Goal: Communication & Community: Connect with others

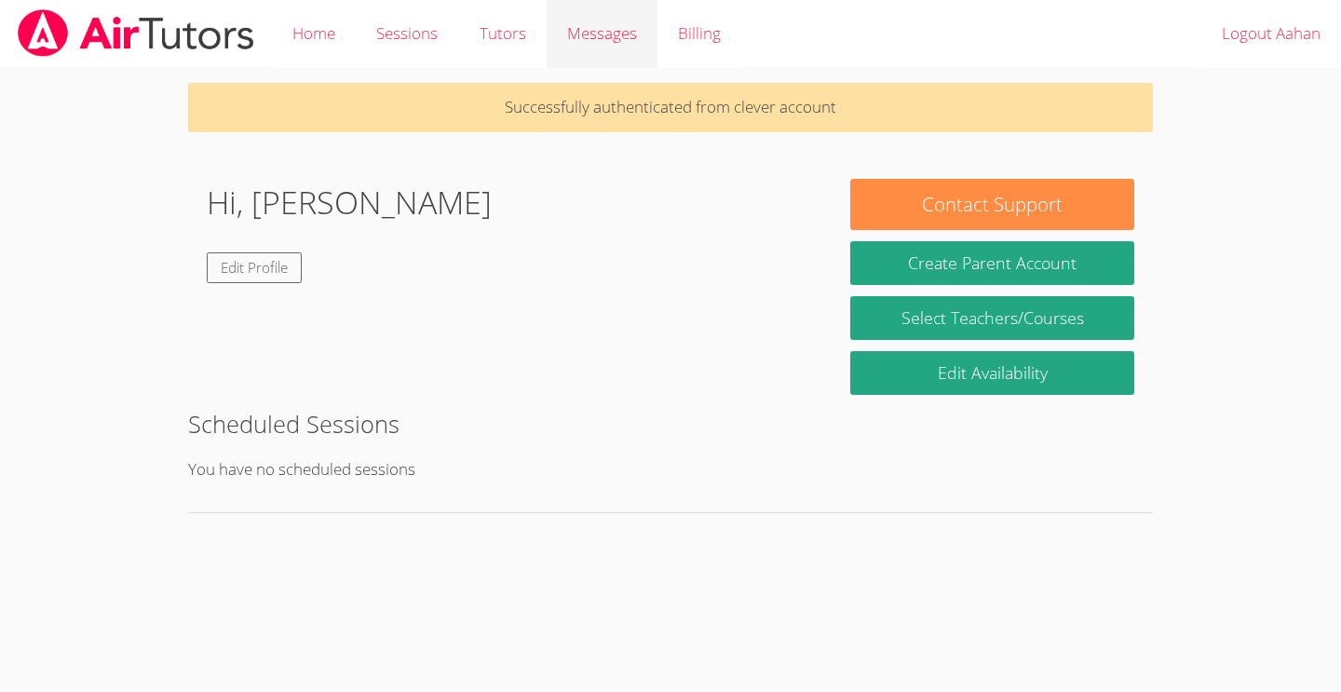
click at [564, 24] on link "Messages" at bounding box center [602, 34] width 111 height 68
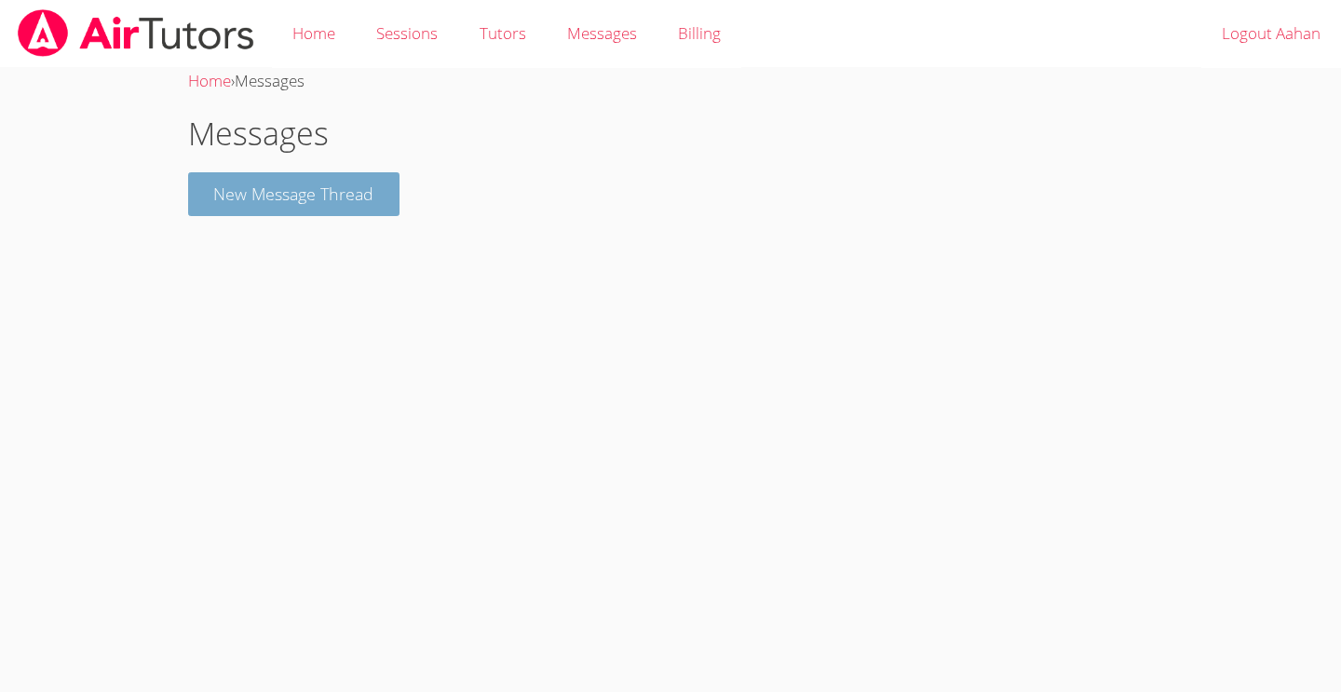
click at [351, 197] on button "New Message Thread" at bounding box center [294, 194] width 212 height 44
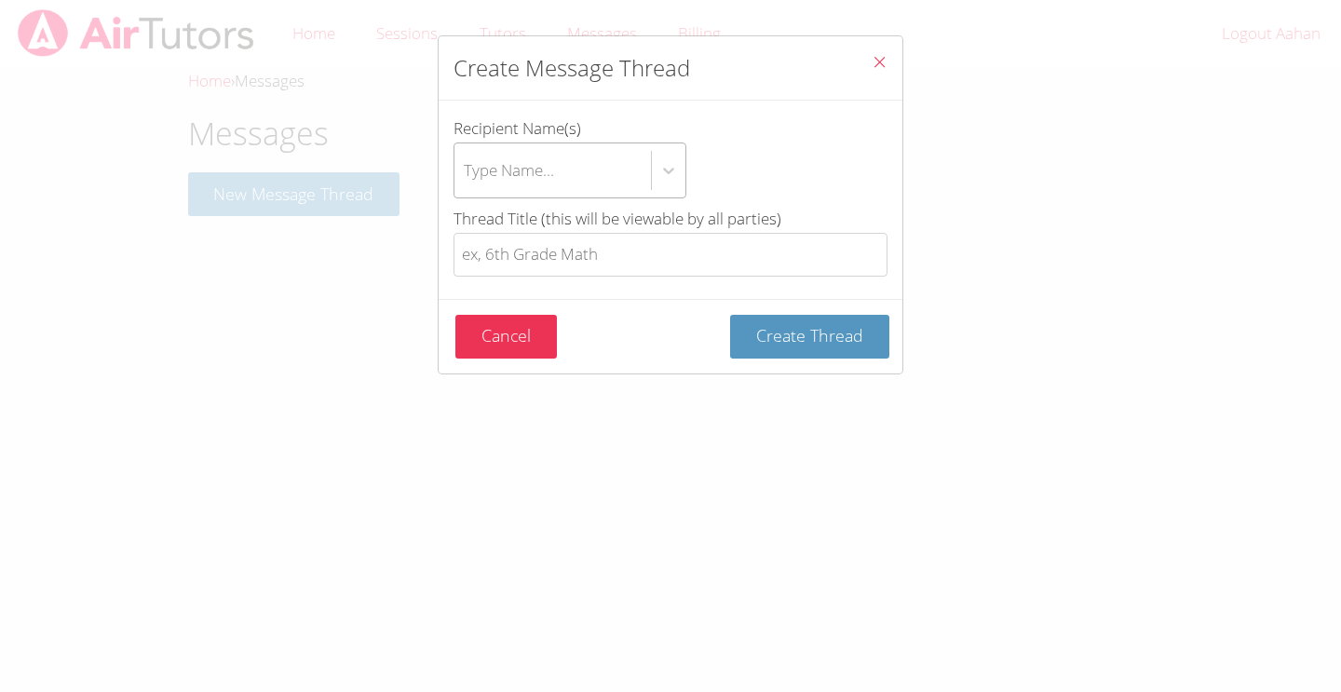
click at [546, 161] on div "Type Name..." at bounding box center [509, 169] width 90 height 27
click at [466, 161] on input "Recipient Name(s) Type Name..." at bounding box center [465, 170] width 2 height 43
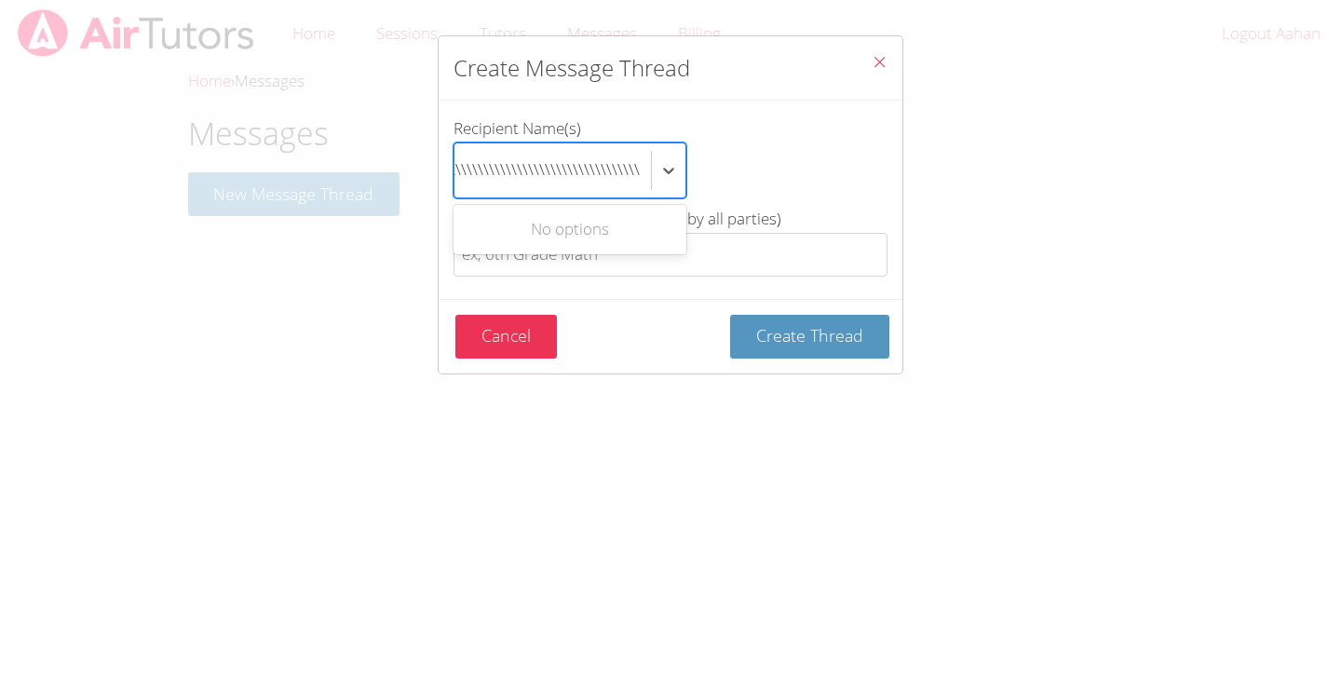
scroll to position [0, 255]
type input "kkkkk\\\\\\\\\\\\\\\\\\\\\\\\\\\\\\\\\\\\\\\\\\\\\\\\\\\\\\\\\\\\"
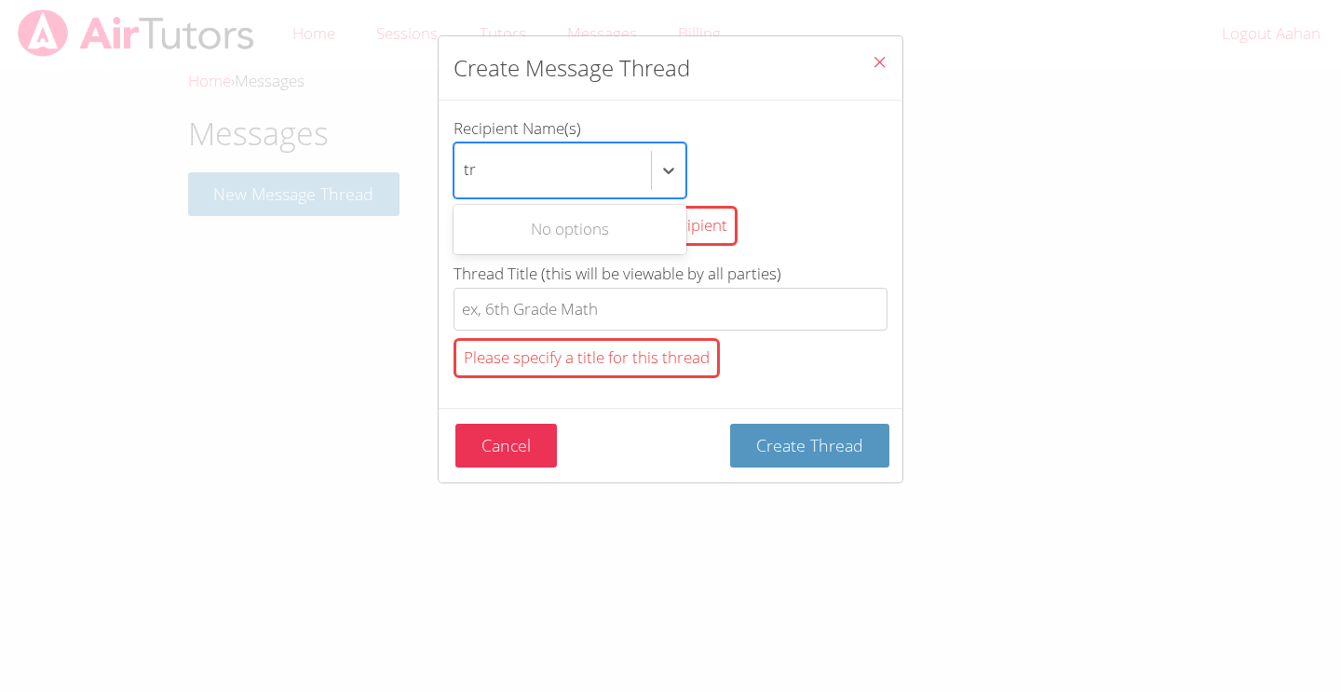
type input "t"
type input "aryan"
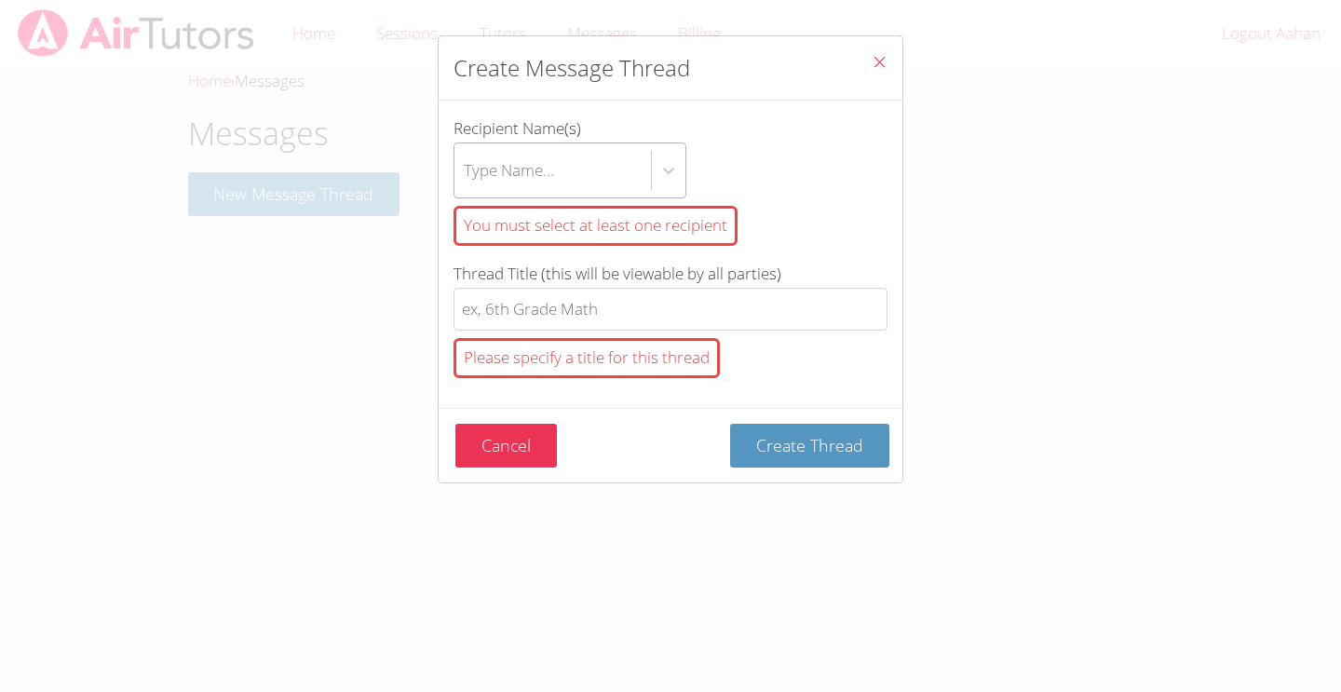
click at [911, 311] on div "Create Message Thread Recipient Name(s) Type Name... You must select at least o…" at bounding box center [670, 346] width 1341 height 692
click at [654, 230] on div "You must select at least one recipient" at bounding box center [596, 226] width 284 height 40
click at [466, 192] on input "Recipient Name(s) Type Name... You must select at least one recipient" at bounding box center [465, 170] width 2 height 43
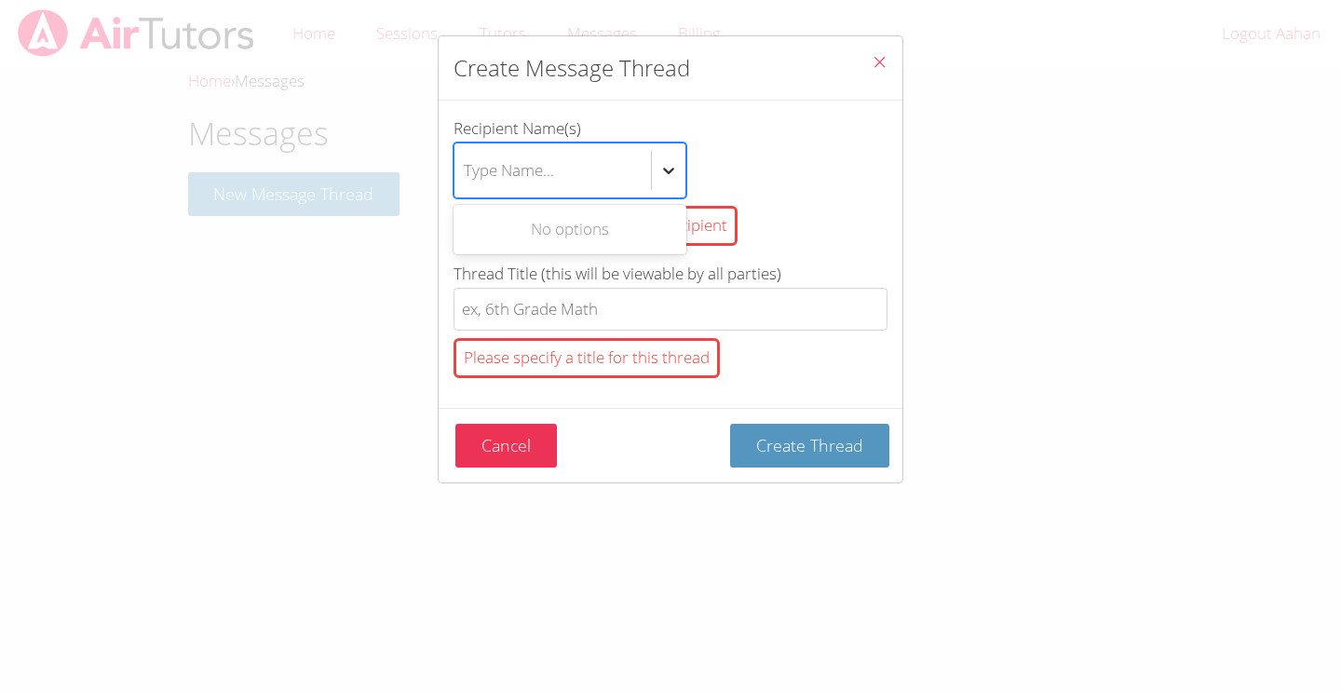
click at [677, 170] on icon "btn solid blue btn-info" at bounding box center [668, 170] width 19 height 19
click at [466, 170] on input "Recipient Name(s) option , deselected. Use Up and Down to choose options, press…" at bounding box center [465, 170] width 2 height 43
click at [674, 170] on icon "btn solid blue btn-info" at bounding box center [668, 170] width 19 height 19
click at [466, 170] on input "Recipient Name(s) option , deselected. Select is focused ,type to refine list, …" at bounding box center [465, 170] width 2 height 43
click at [668, 167] on icon "btn solid blue btn-info" at bounding box center [668, 170] width 19 height 19
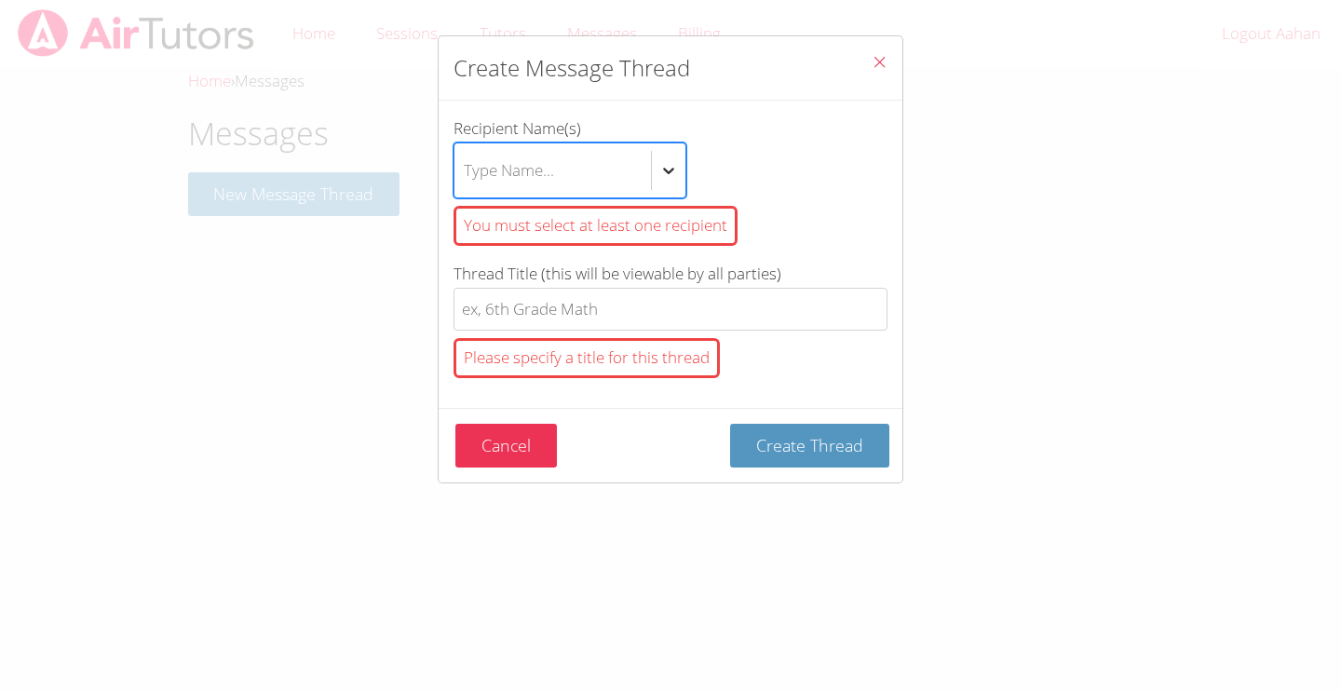
click at [466, 167] on input "Recipient Name(s) option , deselected. Select is focused ,type to refine list, …" at bounding box center [465, 170] width 2 height 43
click at [603, 237] on div "No options" at bounding box center [570, 230] width 233 height 42
click at [765, 137] on label "Recipient Name(s) Type Name... You must select at least one recipient" at bounding box center [671, 184] width 434 height 138
click at [466, 149] on input "Recipient Name(s) Type Name... You must select at least one recipient" at bounding box center [465, 170] width 2 height 43
click at [668, 166] on icon "btn solid blue btn-info" at bounding box center [668, 170] width 19 height 19
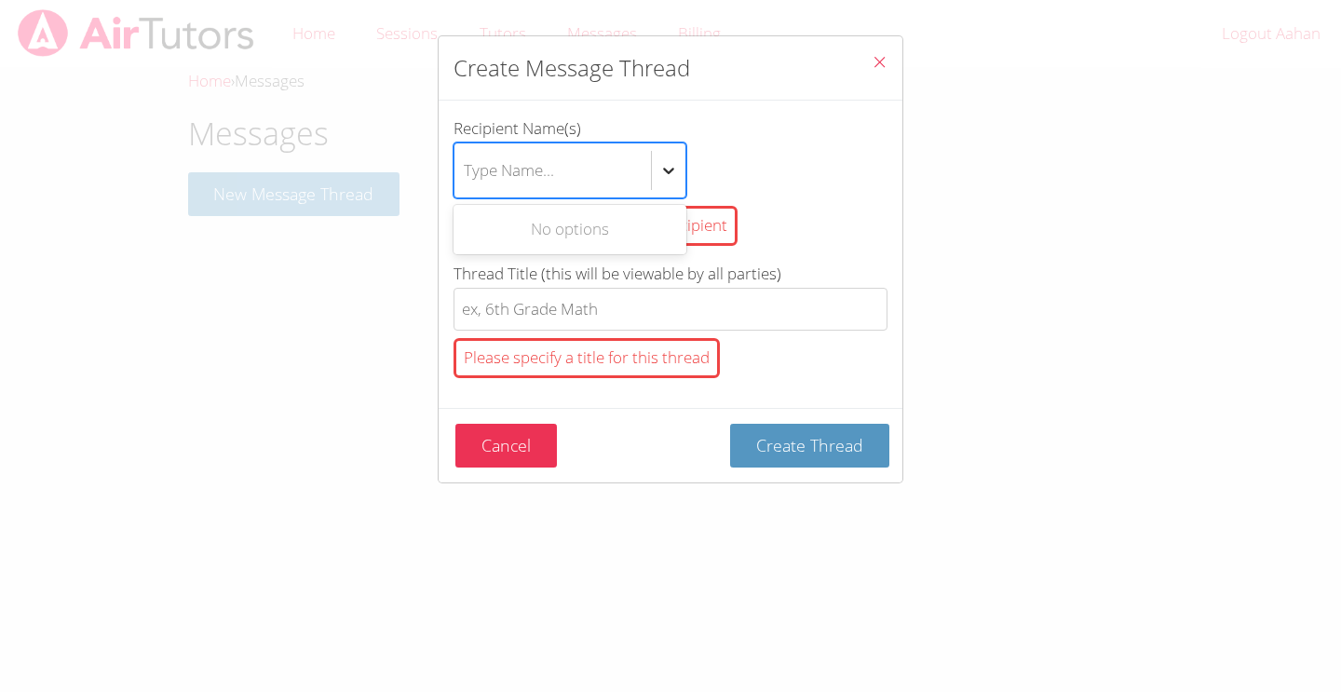
click at [466, 166] on input "Recipient Name(s) option , deselected. Use Up and Down to choose options, press…" at bounding box center [465, 170] width 2 height 43
click at [668, 166] on icon "btn solid blue btn-info" at bounding box center [668, 170] width 19 height 19
click at [466, 166] on input "Recipient Name(s) option , deselected. Select is focused ,type to refine list, …" at bounding box center [465, 170] width 2 height 43
click at [668, 166] on icon "btn solid blue btn-info" at bounding box center [668, 170] width 19 height 19
click at [466, 166] on input "Recipient Name(s) option , deselected. Select is focused ,type to refine list, …" at bounding box center [465, 170] width 2 height 43
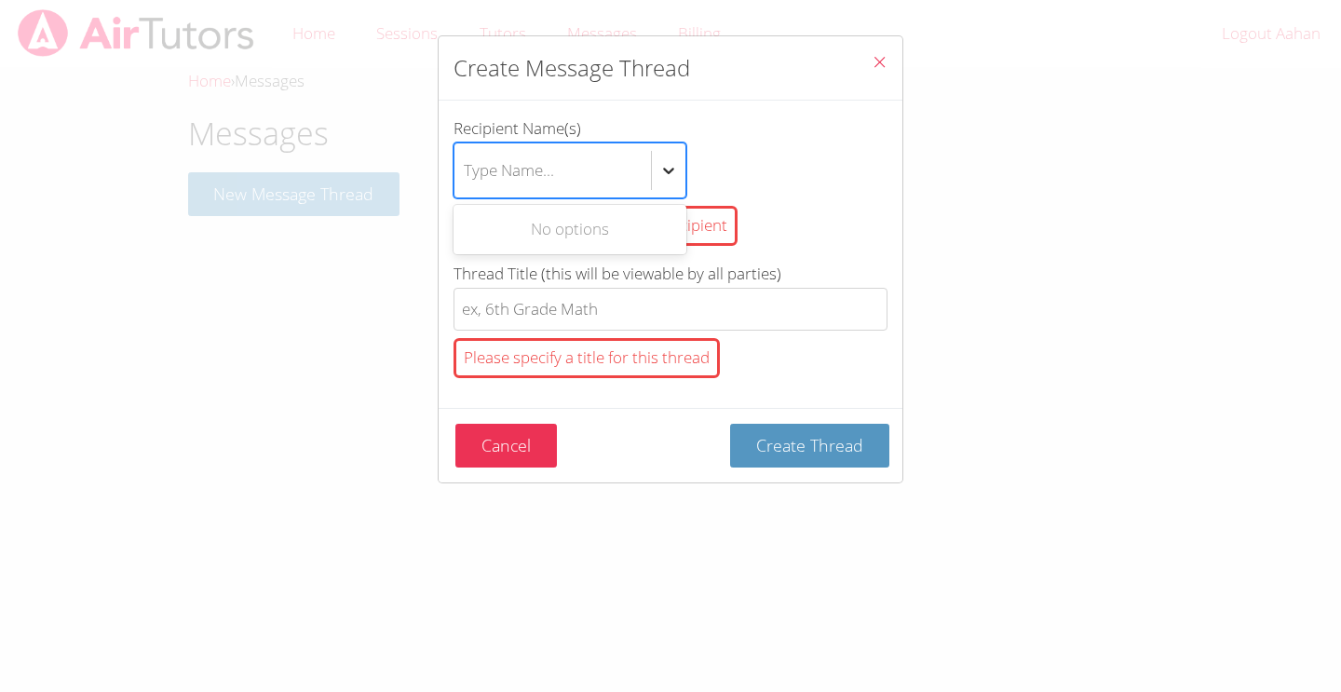
click at [668, 166] on icon "btn solid blue btn-info" at bounding box center [668, 170] width 19 height 19
click at [466, 166] on input "Recipient Name(s) option , deselected. Use Up and Down to choose options, press…" at bounding box center [465, 170] width 2 height 43
click at [668, 166] on icon "btn solid blue btn-info" at bounding box center [668, 170] width 19 height 19
click at [466, 166] on input "Recipient Name(s) option , deselected. Use Up and Down to choose options, press…" at bounding box center [465, 170] width 2 height 43
click at [668, 166] on icon "btn solid blue btn-info" at bounding box center [668, 170] width 19 height 19
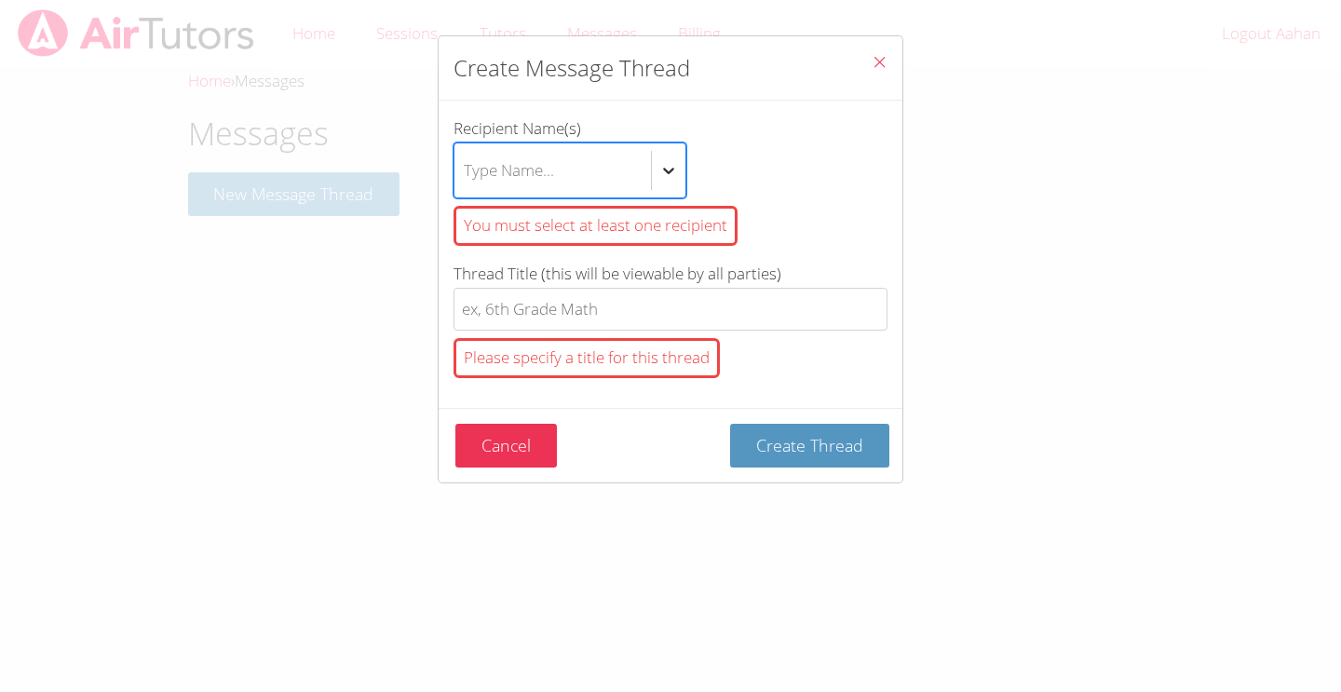
click at [466, 166] on input "Recipient Name(s) option , deselected. Select is focused ,type to refine list, …" at bounding box center [465, 170] width 2 height 43
click at [668, 166] on icon "btn solid blue btn-info" at bounding box center [668, 170] width 19 height 19
click at [466, 166] on input "Recipient Name(s) option , deselected. Select is focused ,type to refine list, …" at bounding box center [465, 170] width 2 height 43
click at [668, 166] on icon "btn solid blue btn-info" at bounding box center [668, 170] width 19 height 19
click at [466, 166] on input "Recipient Name(s) option , deselected. Select is focused ,type to refine list, …" at bounding box center [465, 170] width 2 height 43
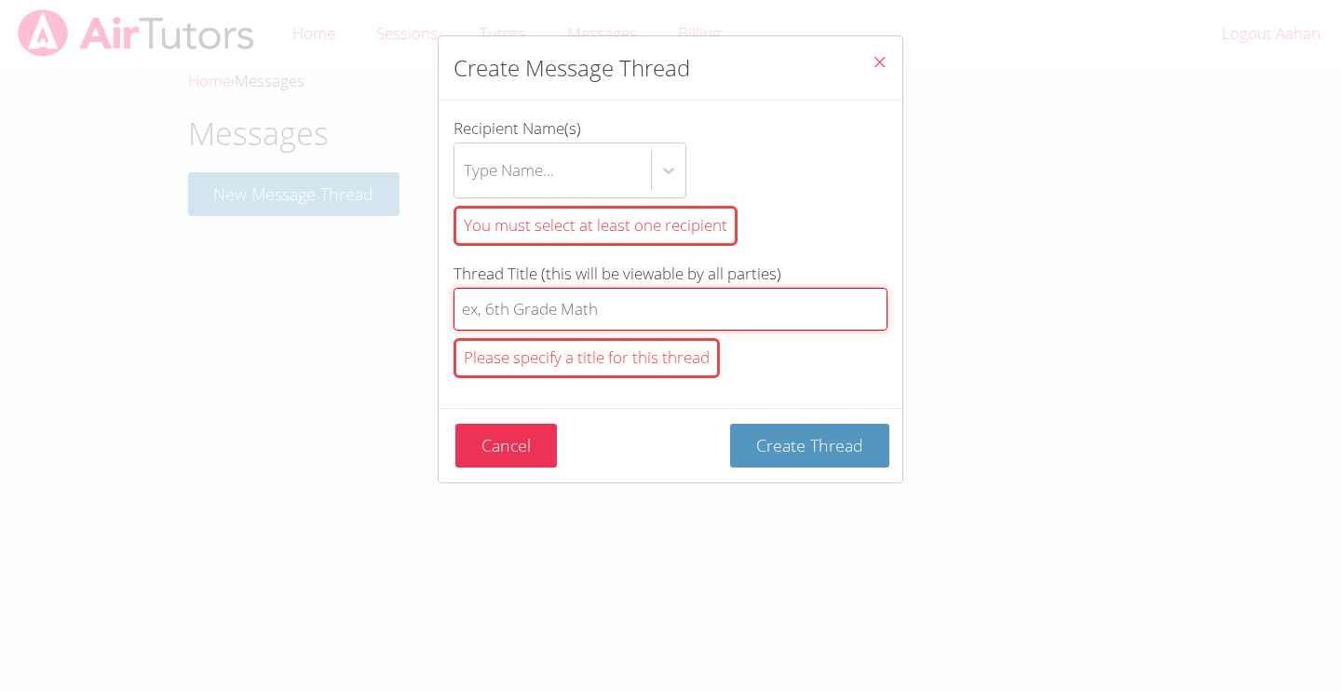
click at [732, 313] on input "Thread Title (this will be viewable by all parties) Please specify a title for …" at bounding box center [671, 310] width 434 height 44
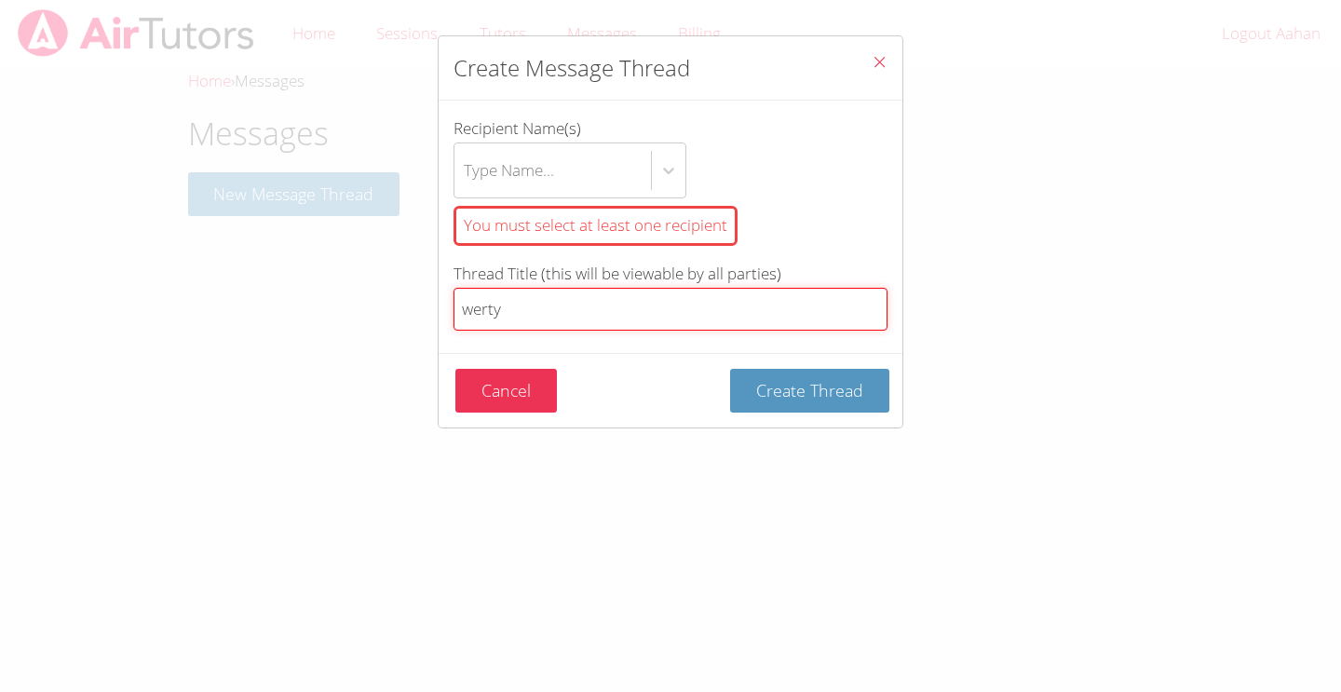
type input "[PERSON_NAME]"
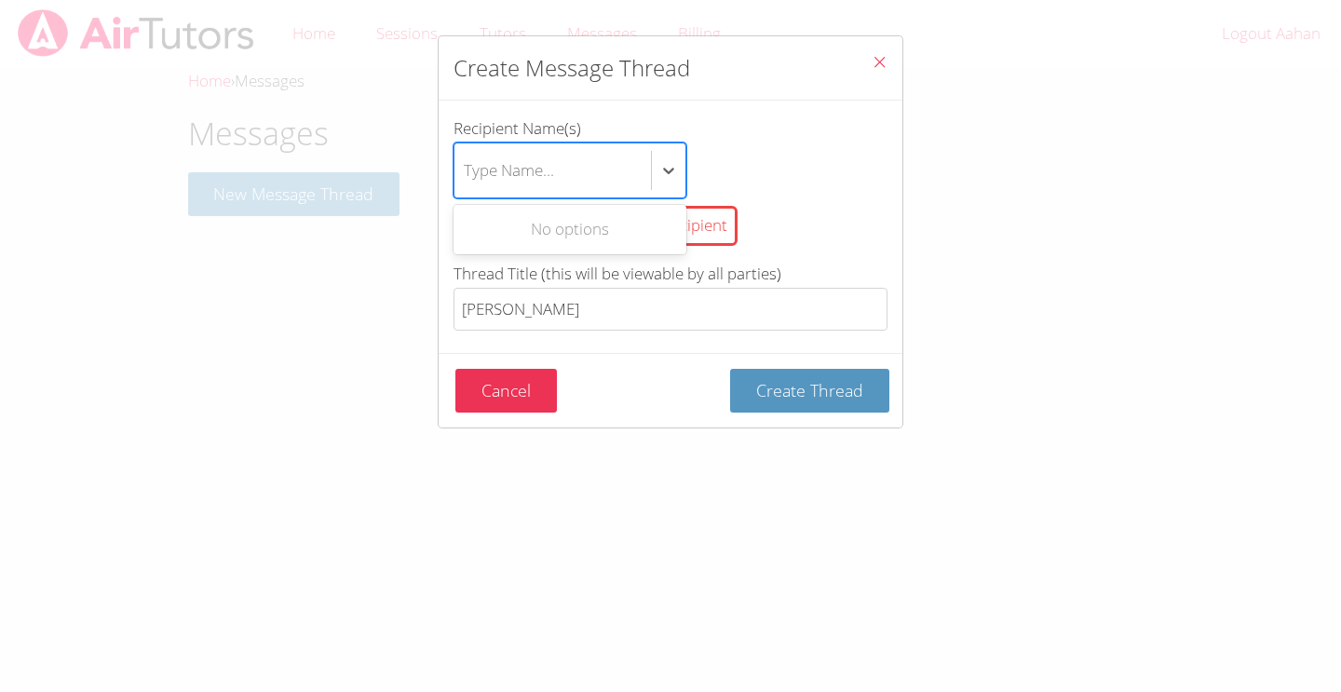
drag, startPoint x: 733, startPoint y: 305, endPoint x: 525, endPoint y: 186, distance: 239.0
click at [525, 186] on div "Type Name..." at bounding box center [553, 170] width 197 height 54
click at [466, 186] on input "Recipient Name(s) option , deselected. Use Up and Down to choose options, press…" at bounding box center [465, 170] width 2 height 43
click at [675, 168] on icon "btn solid blue btn-info" at bounding box center [668, 170] width 19 height 19
click at [466, 168] on input "Recipient Name(s) option , deselected. Select is focused ,type to refine list, …" at bounding box center [465, 170] width 2 height 43
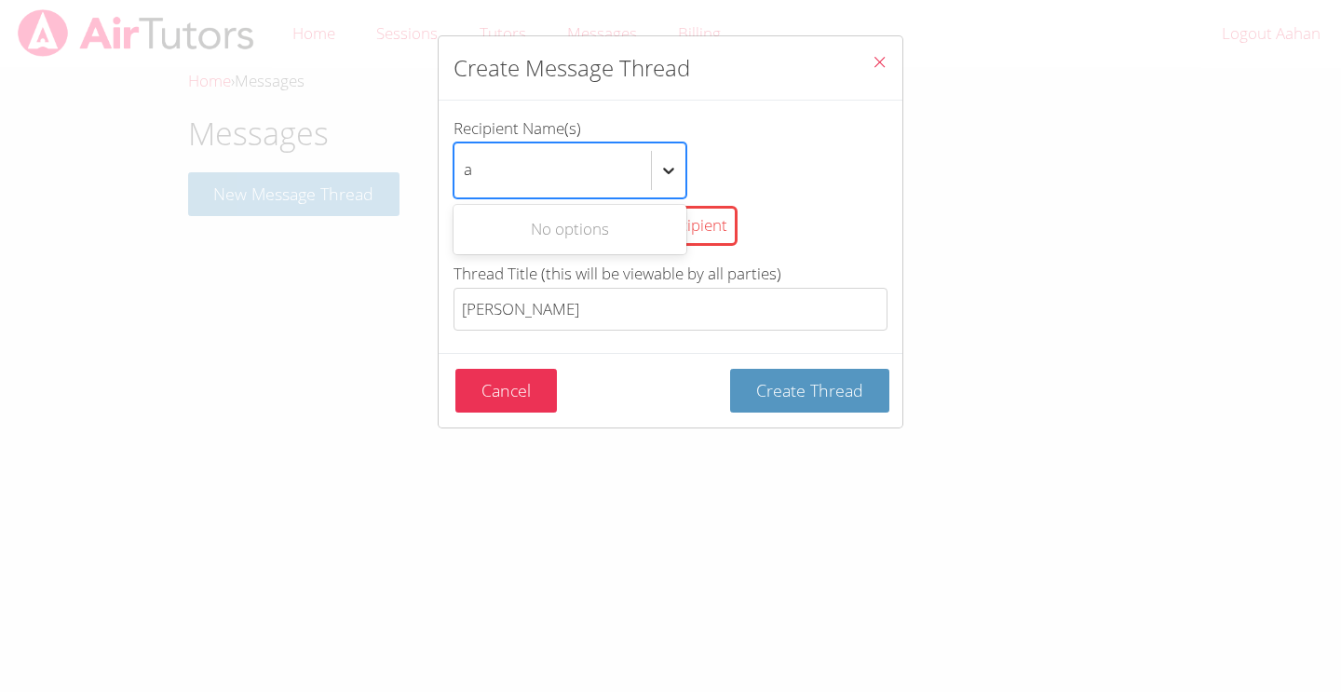
type input "aa"
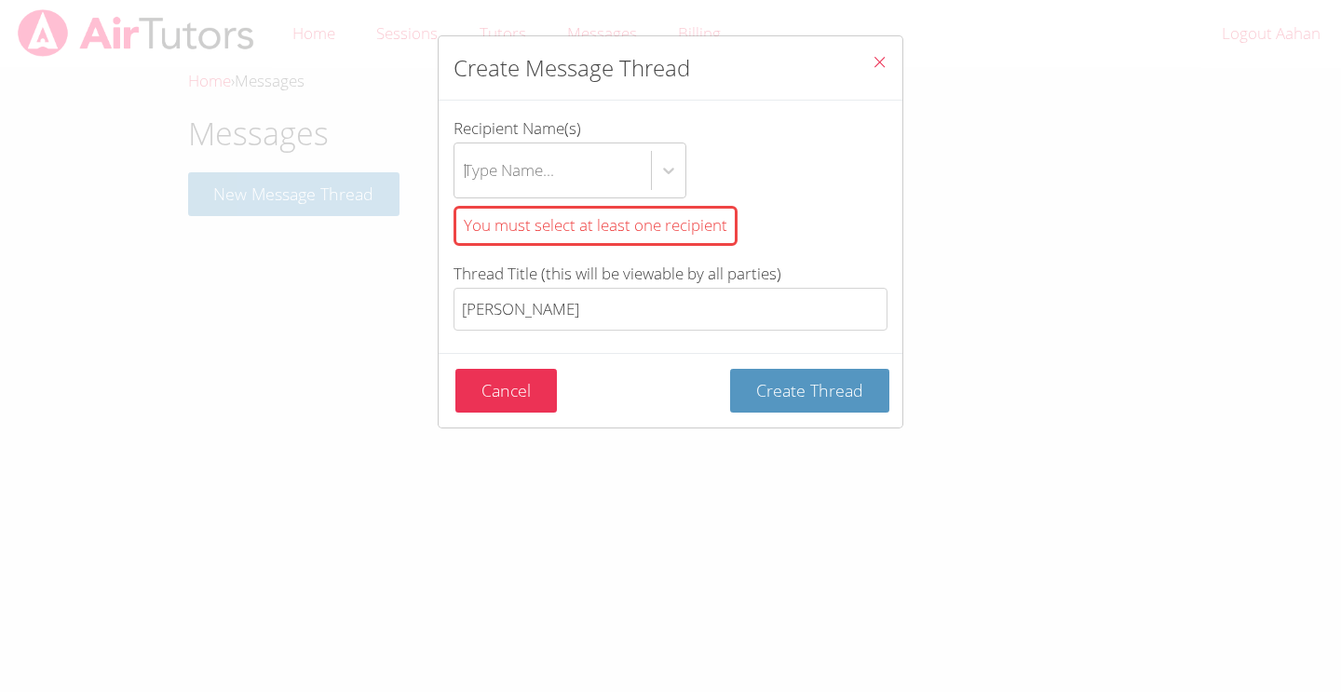
type input "[PERSON_NAME]"
click at [670, 158] on div "btn solid blue btn-info" at bounding box center [669, 171] width 34 height 34
click at [466, 158] on input "Recipient Name(s) option , deselected. Select is focused ,type to refine list, …" at bounding box center [465, 170] width 2 height 43
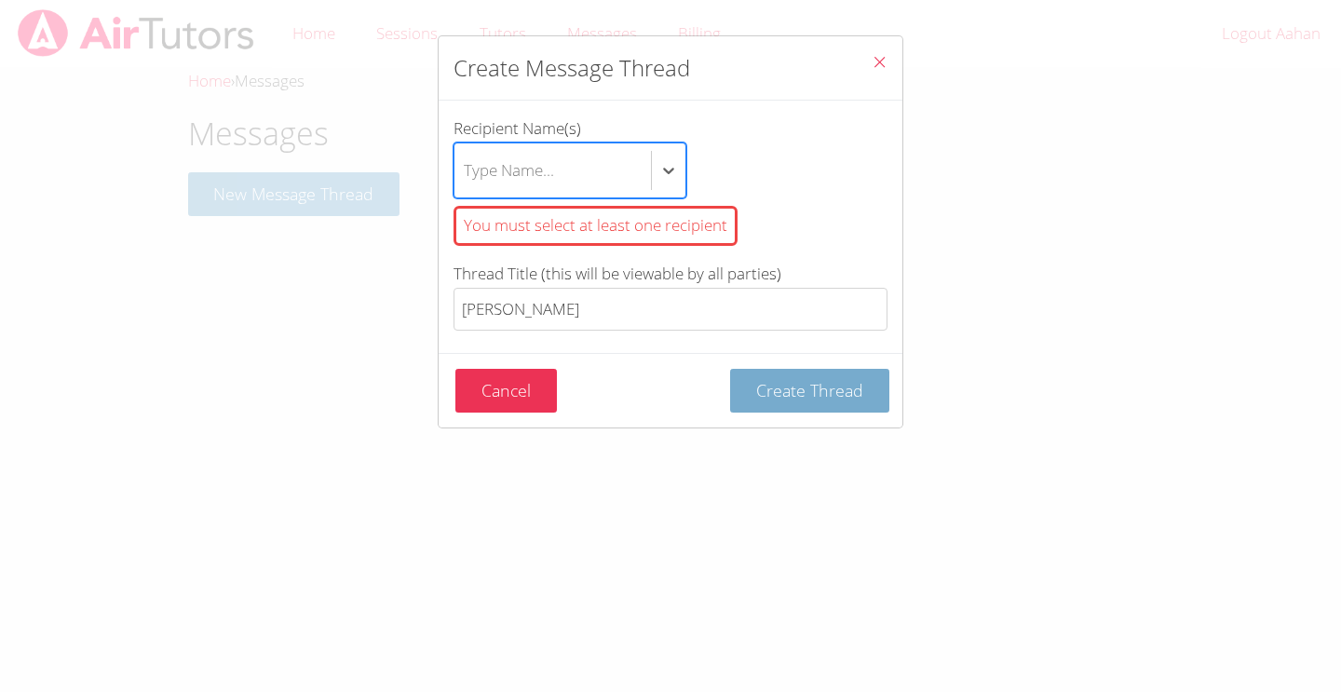
click at [812, 386] on span "Create Thread" at bounding box center [809, 390] width 107 height 22
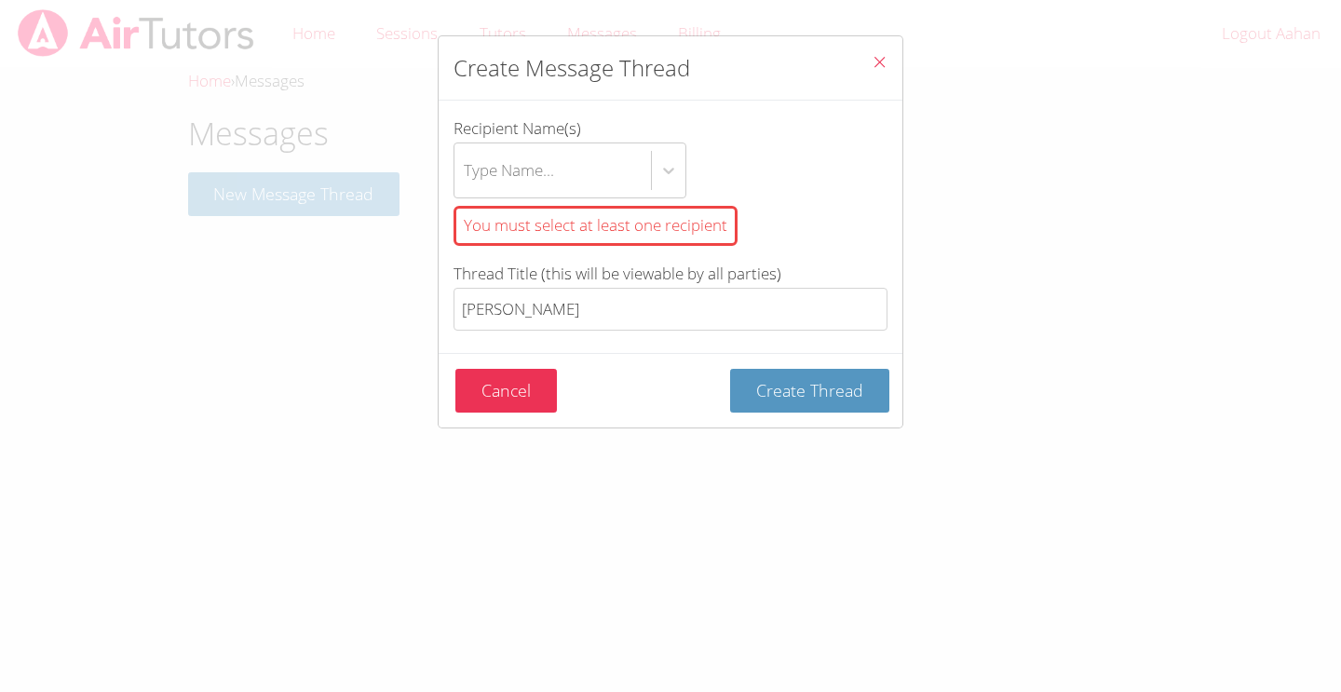
click at [872, 64] on icon "Close" at bounding box center [880, 62] width 16 height 16
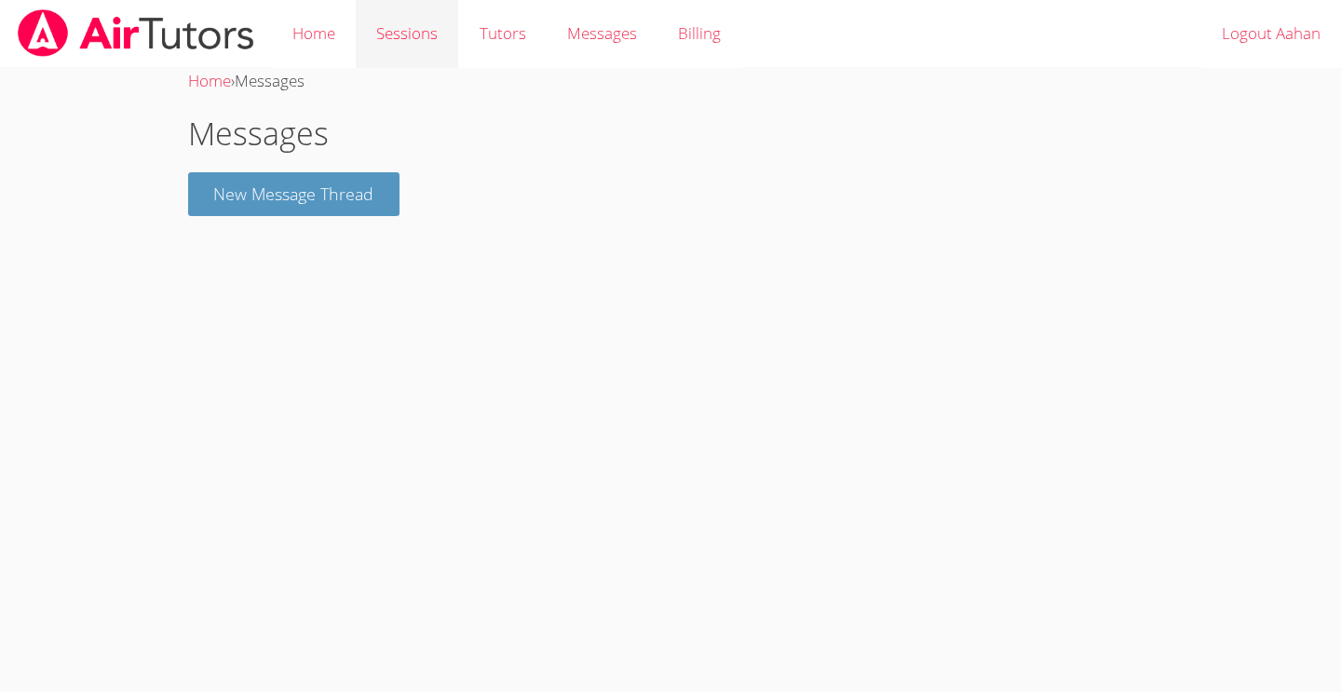
click at [425, 30] on link "Sessions" at bounding box center [407, 34] width 102 height 68
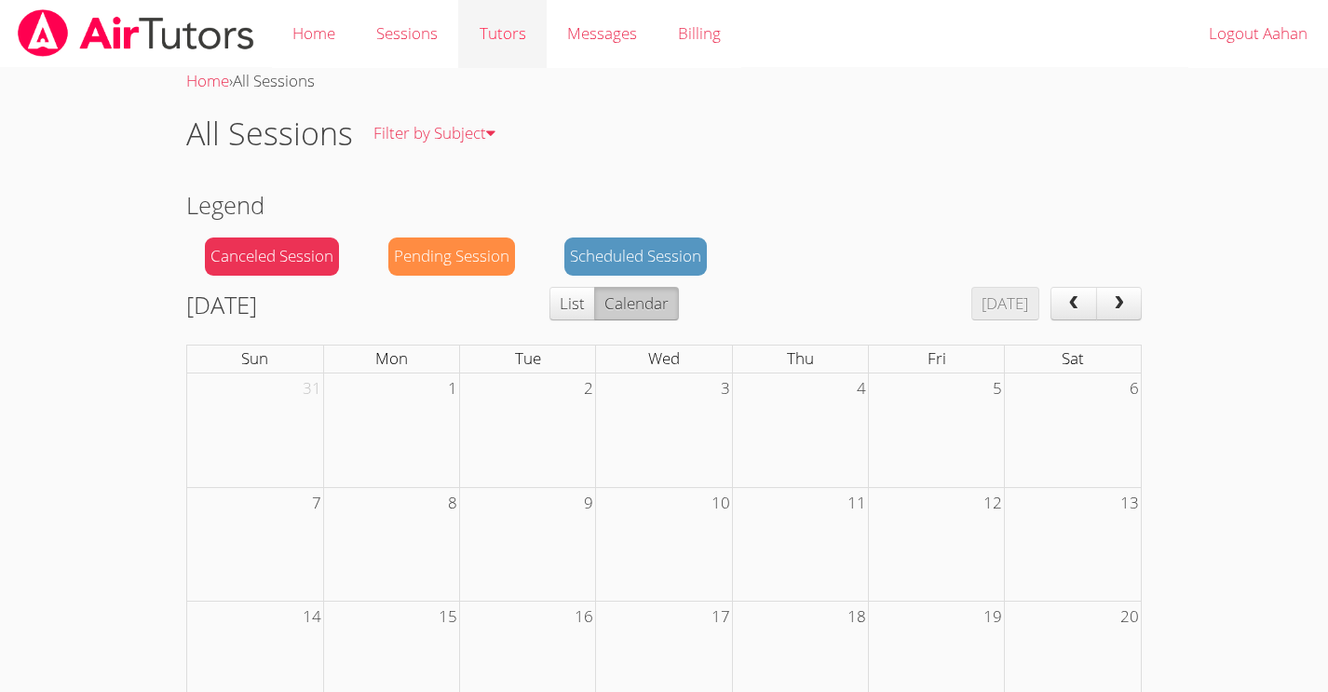
click at [495, 34] on link "Tutors" at bounding box center [502, 34] width 88 height 68
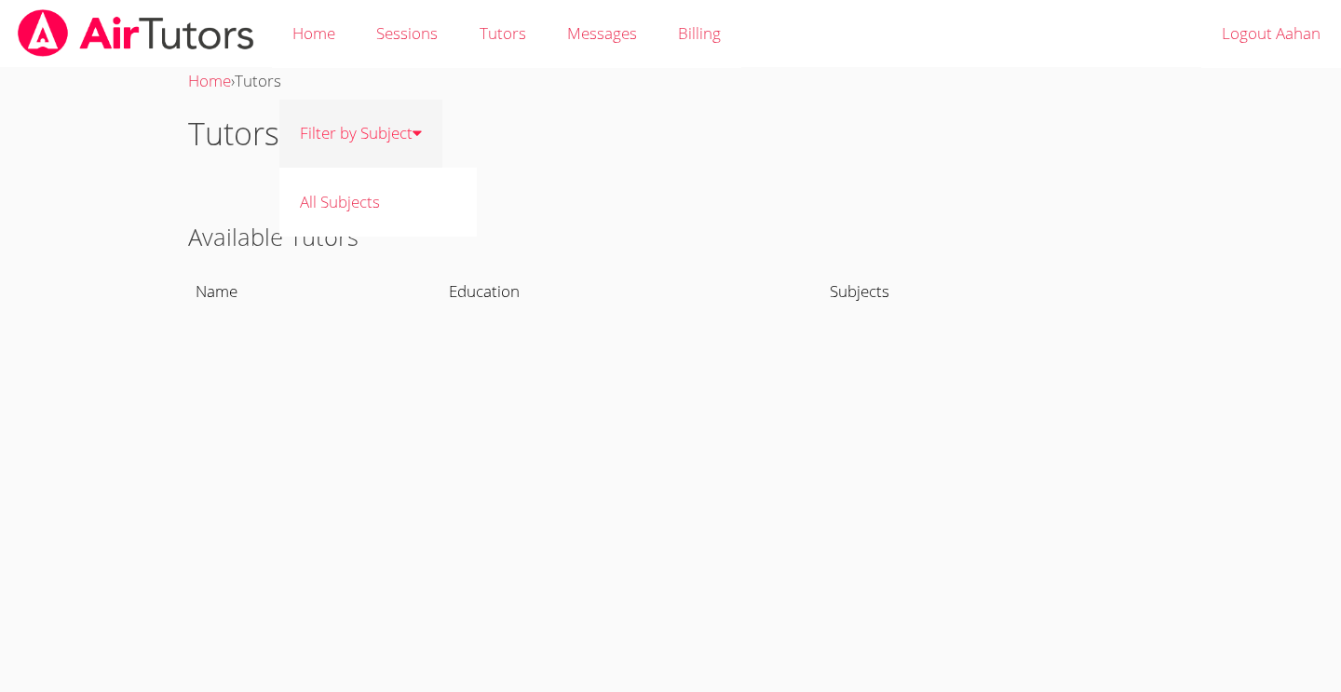
click at [400, 115] on link "Filter by Subject" at bounding box center [360, 134] width 163 height 68
click at [397, 188] on link "All Subjects" at bounding box center [378, 202] width 198 height 68
